Goal: Task Accomplishment & Management: Complete application form

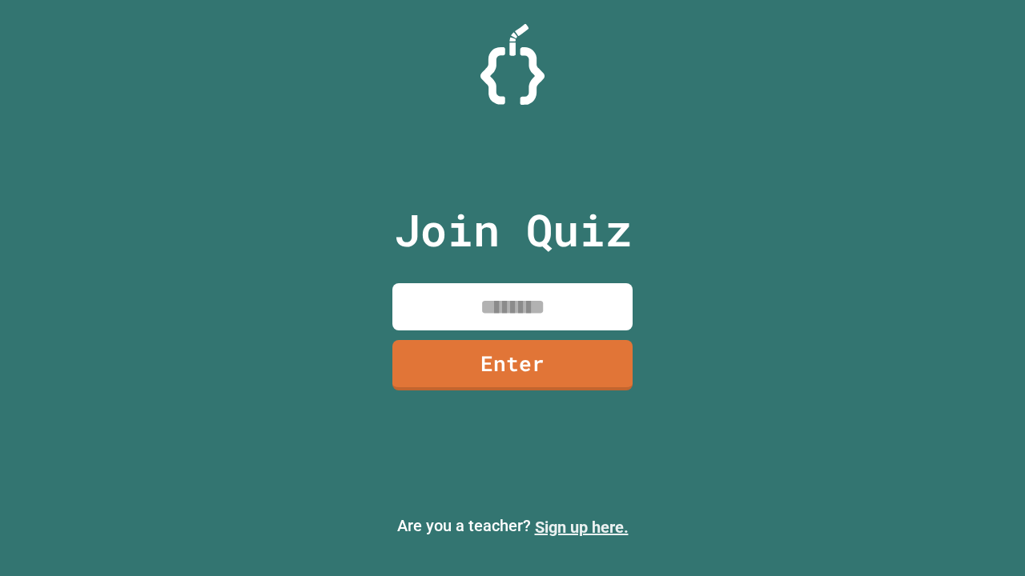
click at [581, 527] on link "Sign up here." at bounding box center [582, 527] width 94 height 19
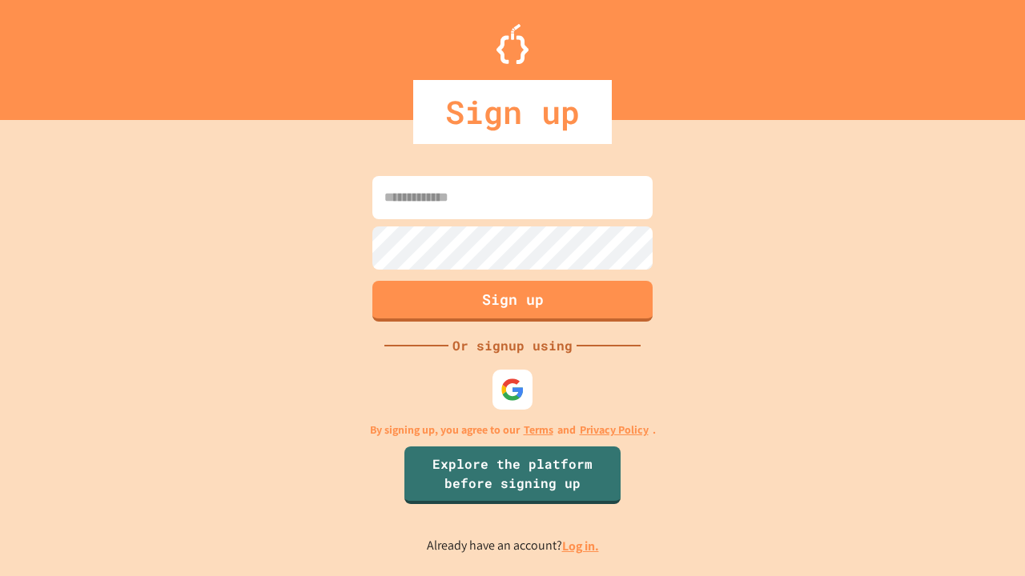
click at [581, 546] on link "Log in." at bounding box center [580, 546] width 37 height 17
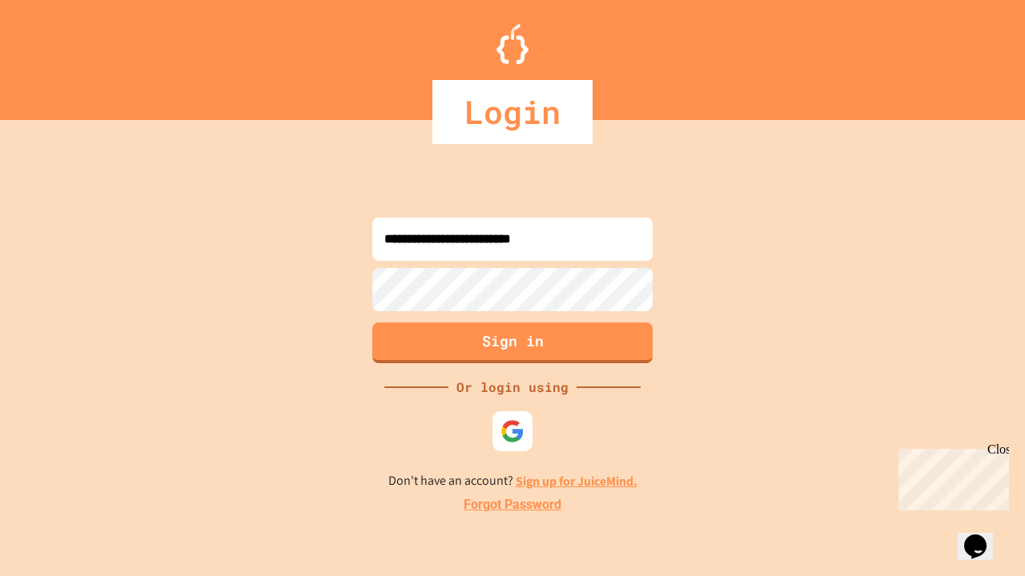
type input "**********"
